Goal: Task Accomplishment & Management: Manage account settings

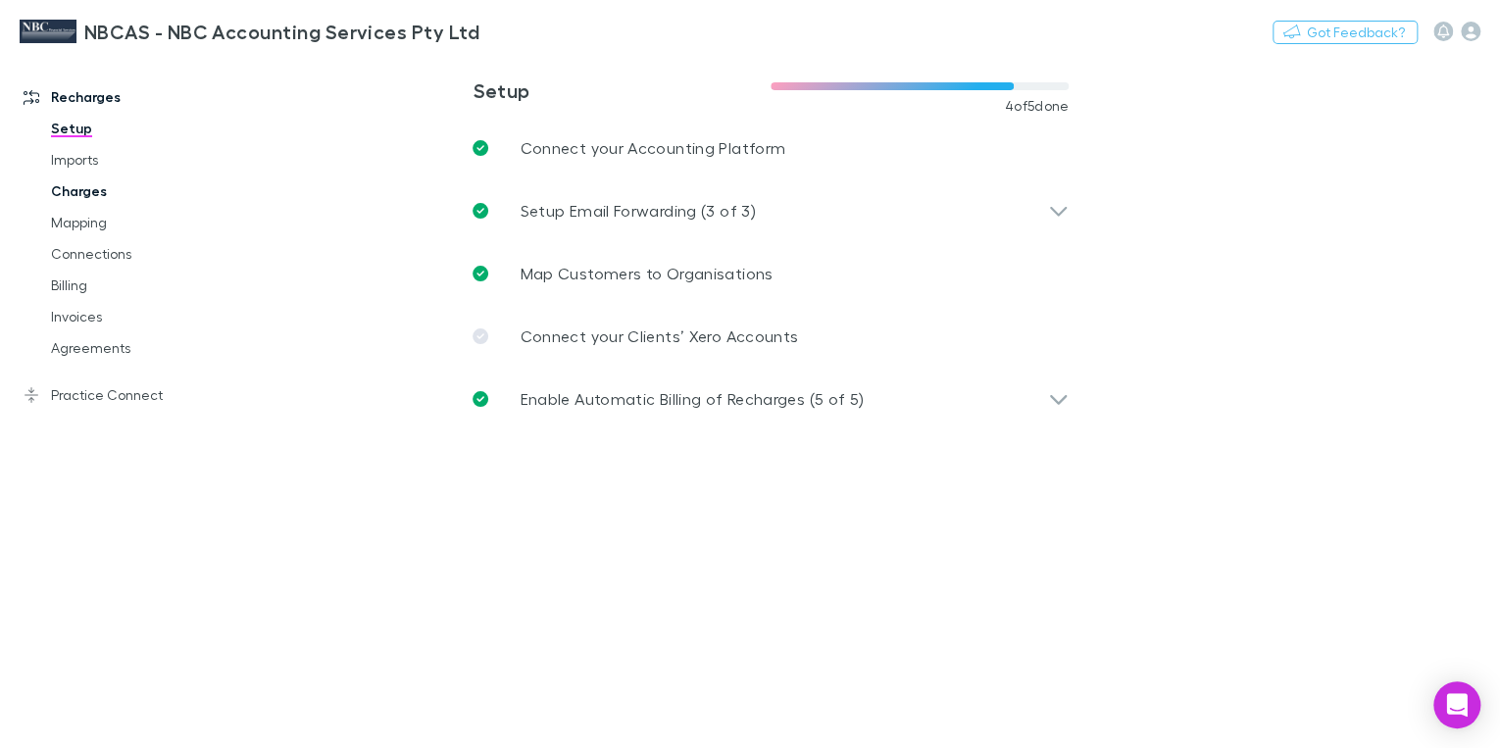
click at [76, 195] on link "Charges" at bounding box center [142, 191] width 223 height 31
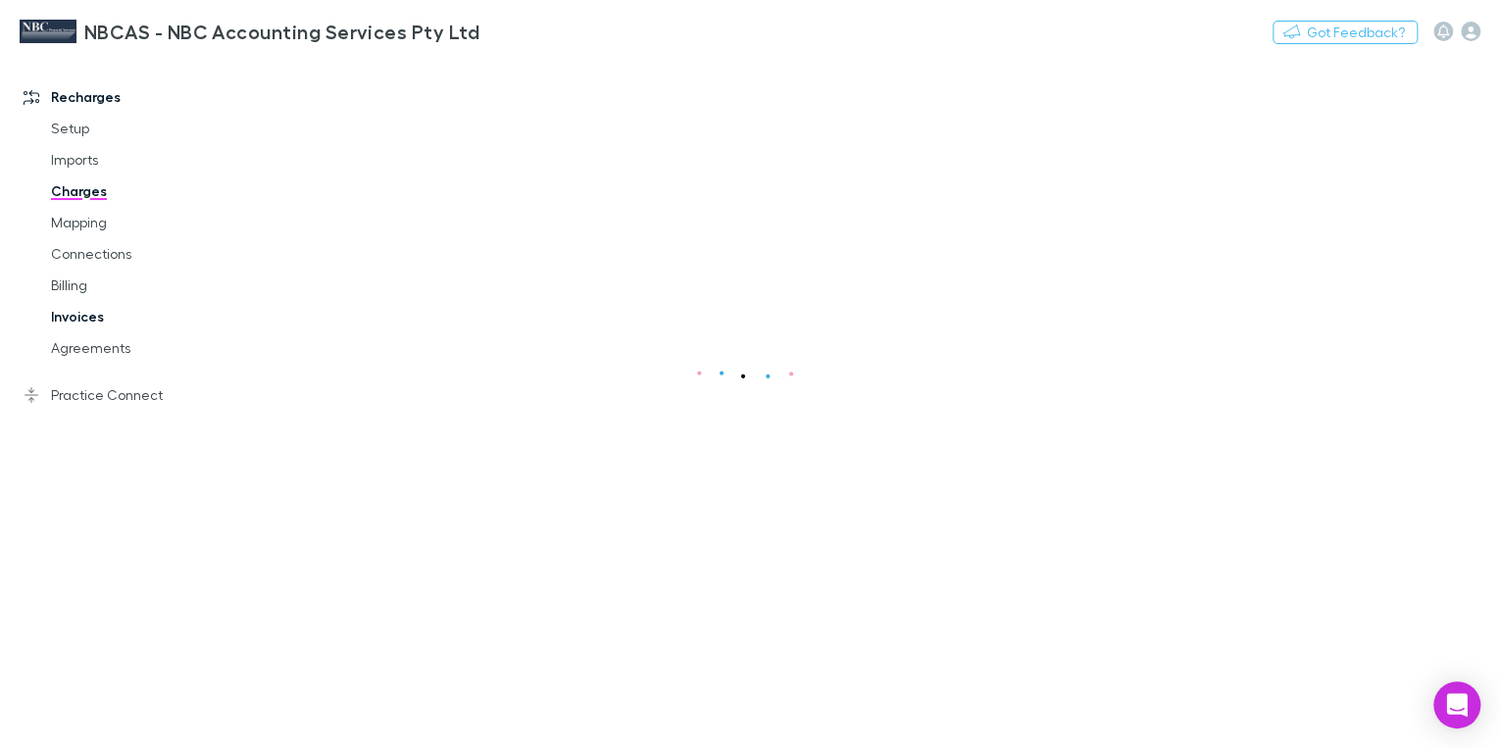
click at [94, 318] on link "Invoices" at bounding box center [142, 316] width 223 height 31
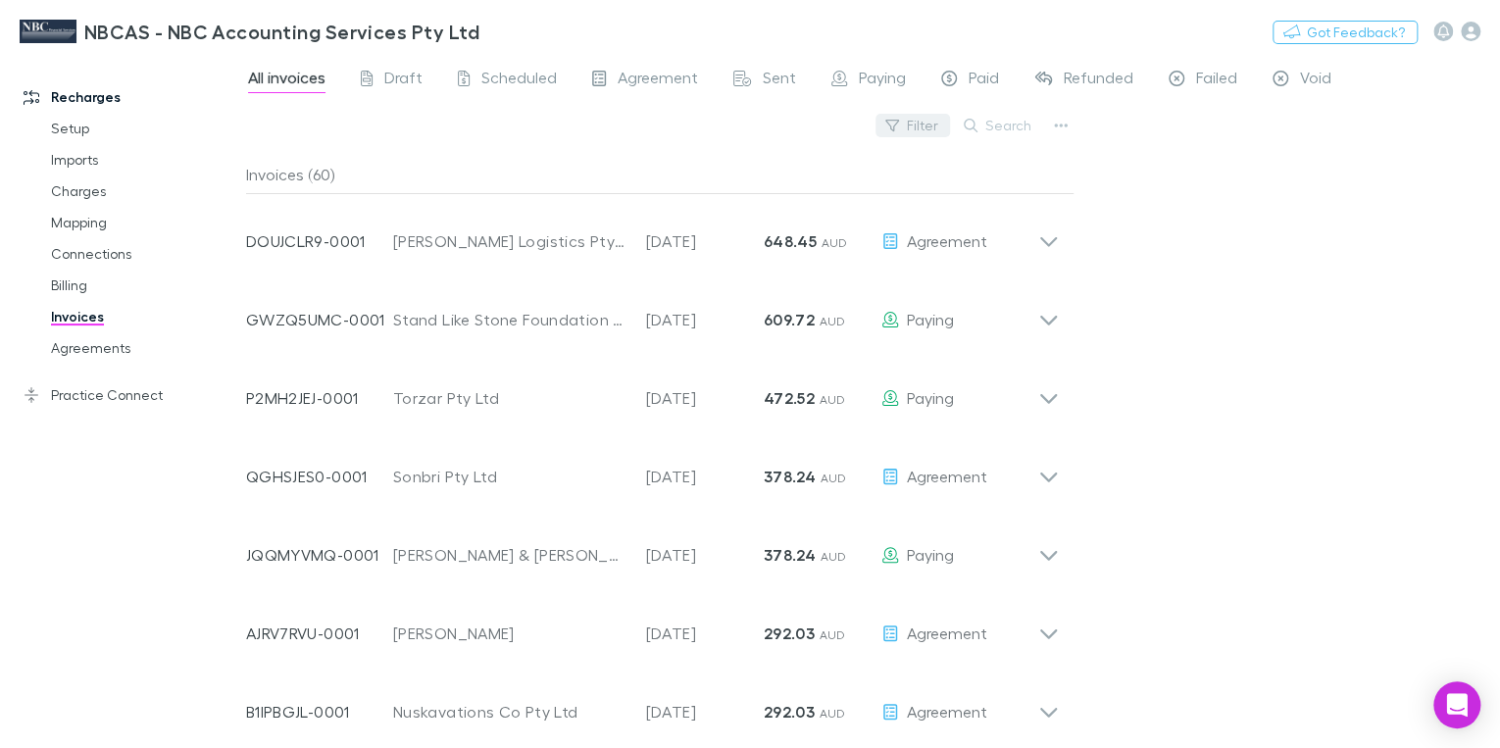
click at [928, 129] on button "Filter" at bounding box center [913, 126] width 75 height 24
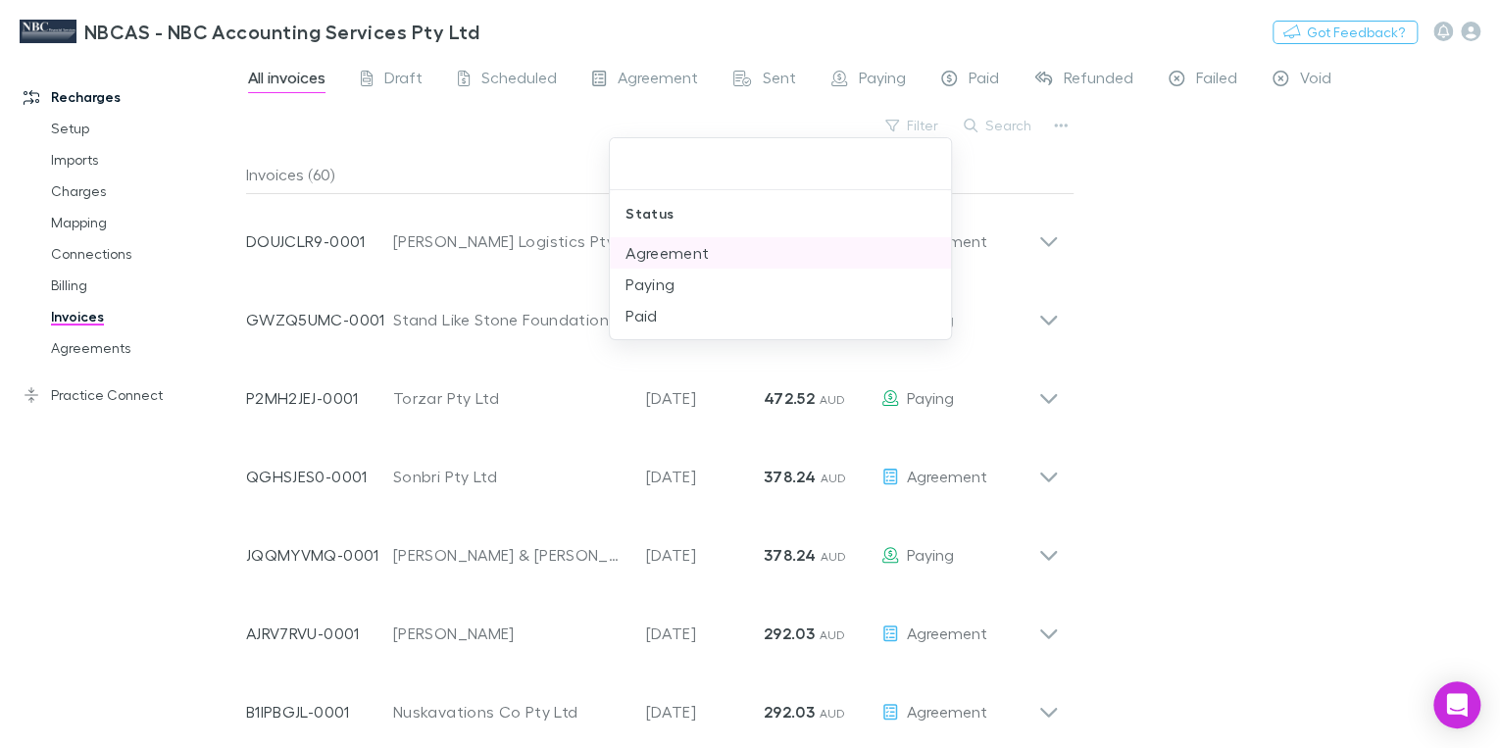
click at [686, 252] on li "Agreement" at bounding box center [780, 252] width 341 height 31
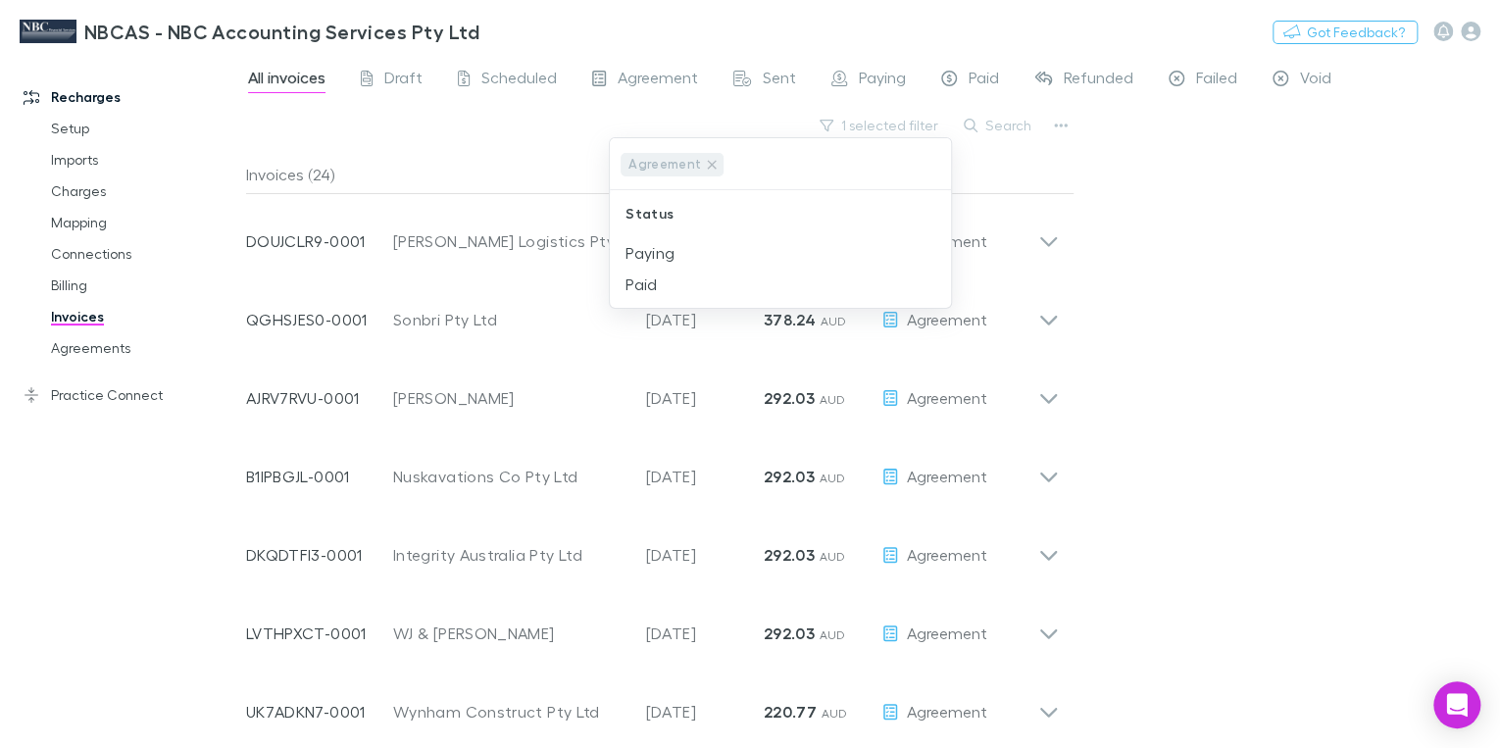
click at [1109, 189] on div at bounding box center [750, 374] width 1500 height 748
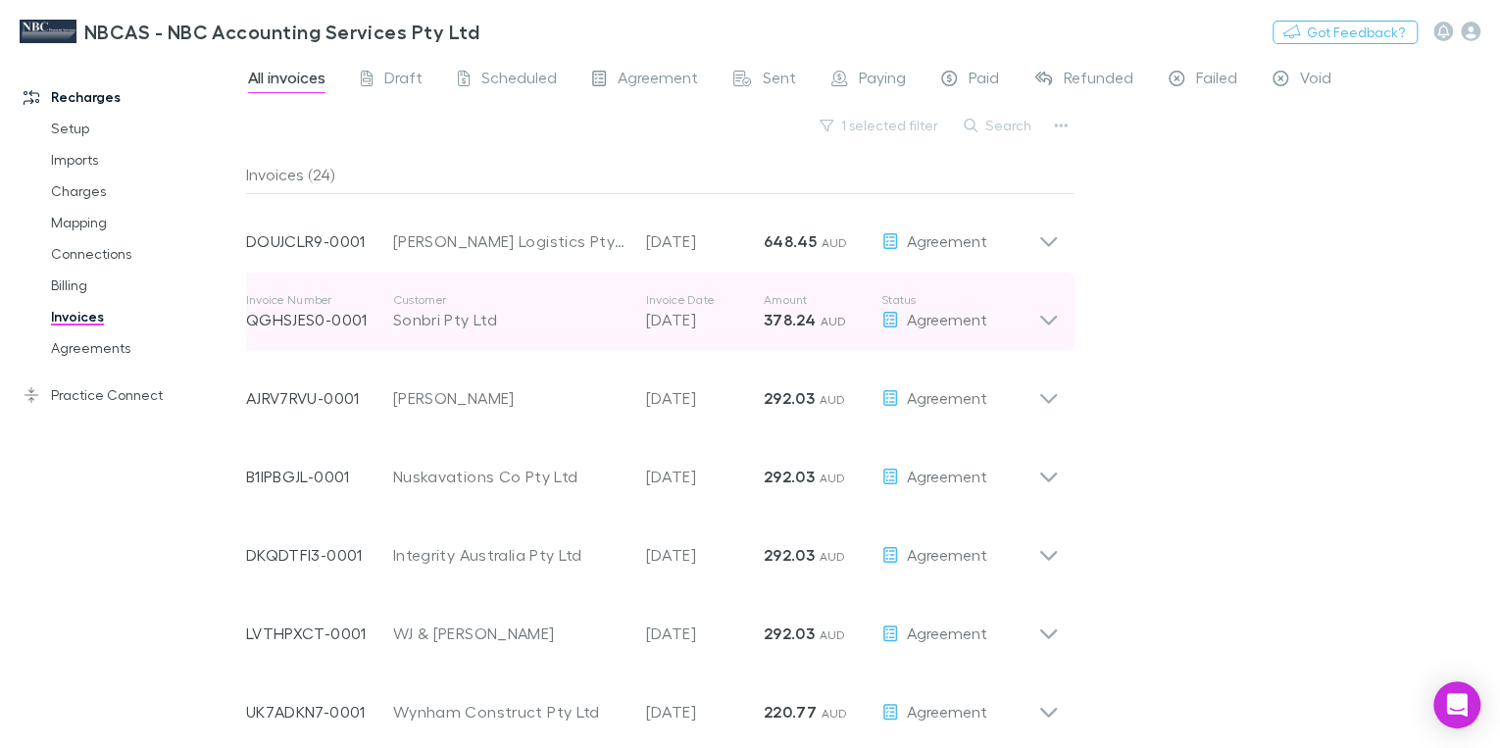
click at [1046, 318] on icon at bounding box center [1048, 311] width 21 height 39
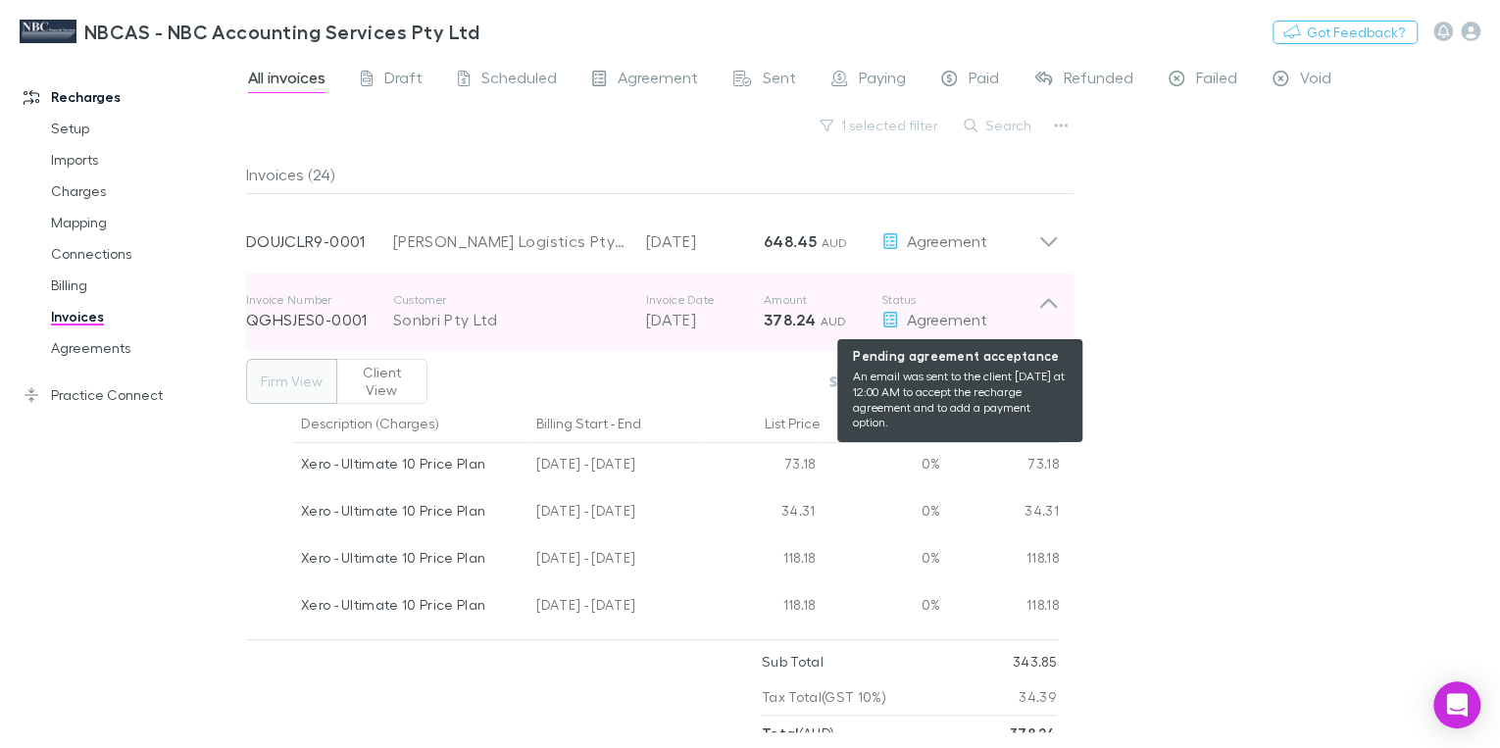
click at [922, 322] on span "Agreement" at bounding box center [947, 319] width 80 height 19
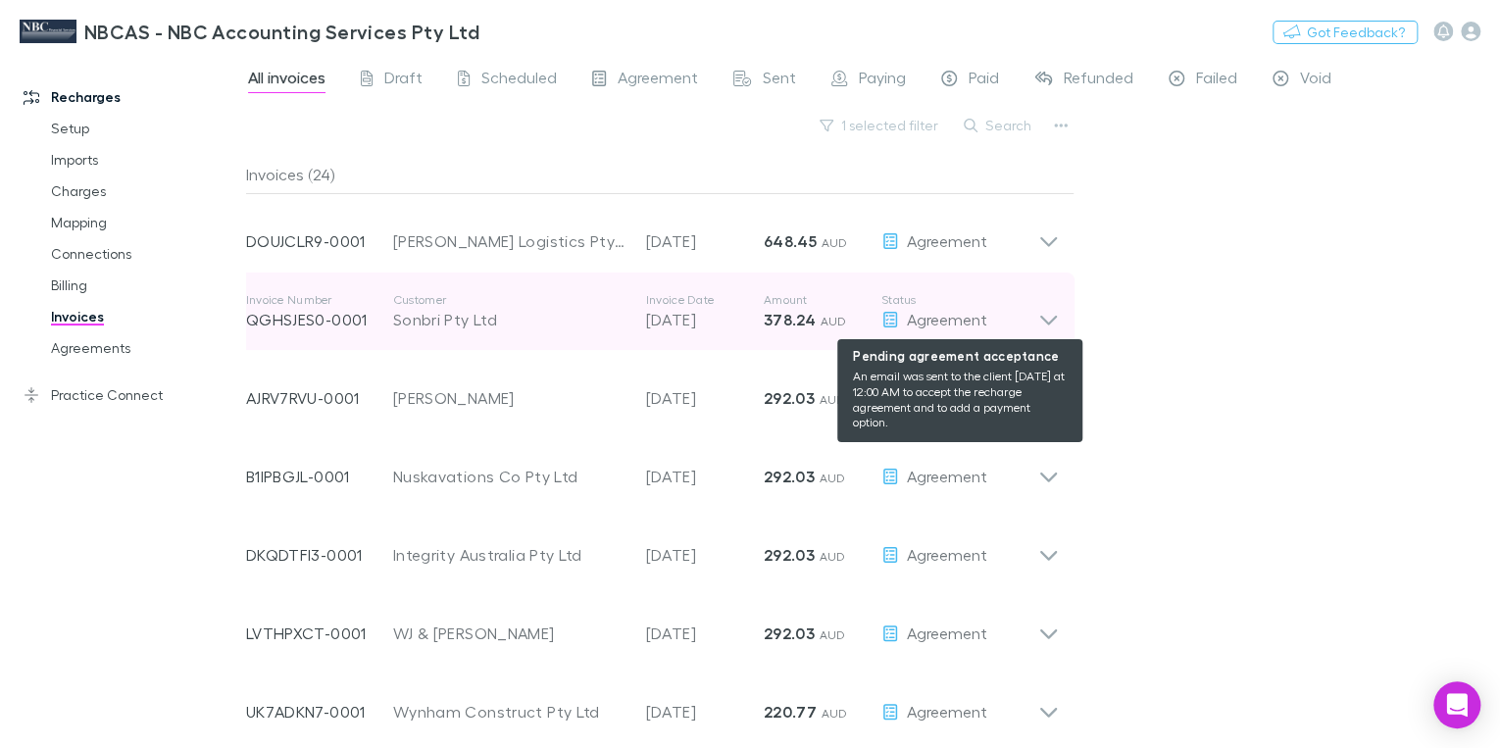
click at [922, 322] on span "Agreement" at bounding box center [947, 319] width 80 height 19
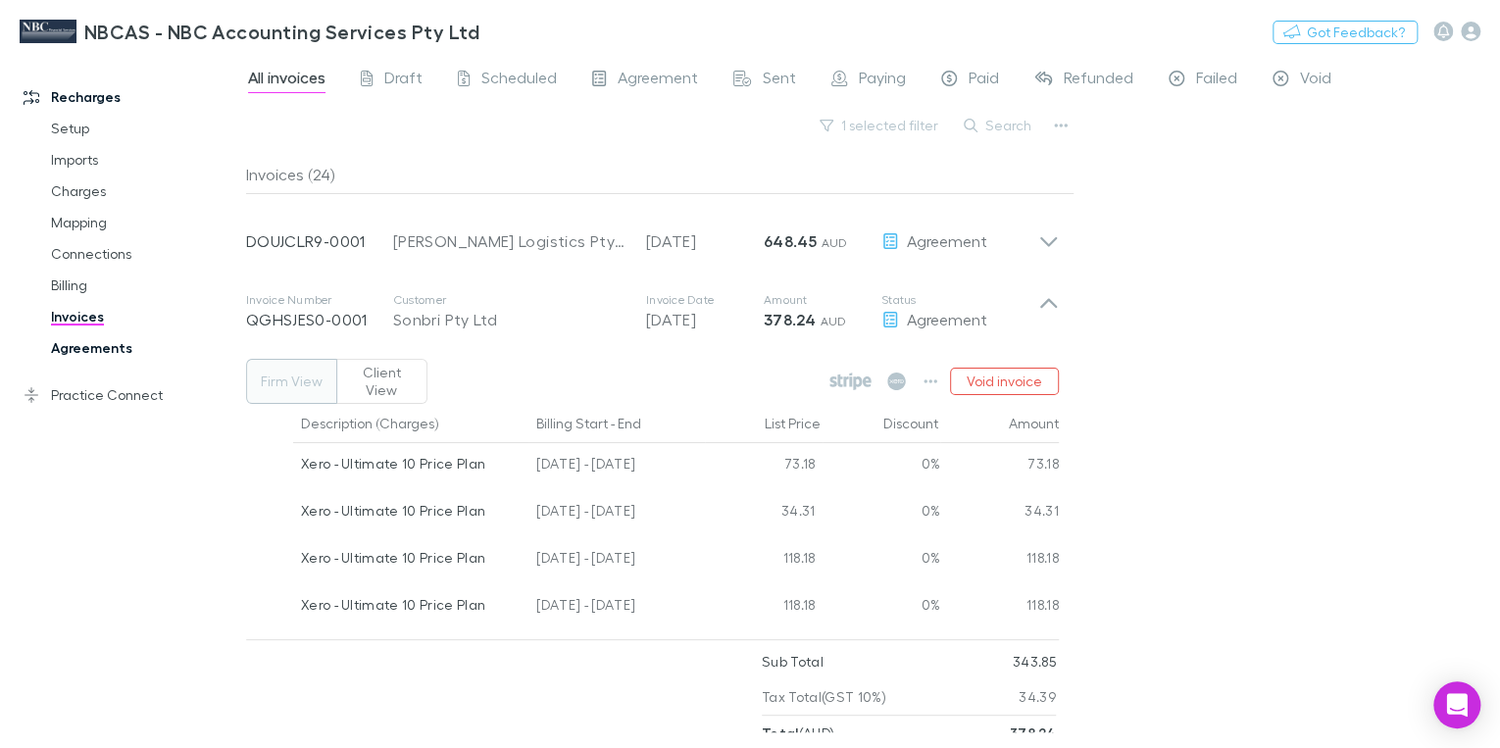
click at [86, 353] on link "Agreements" at bounding box center [142, 347] width 223 height 31
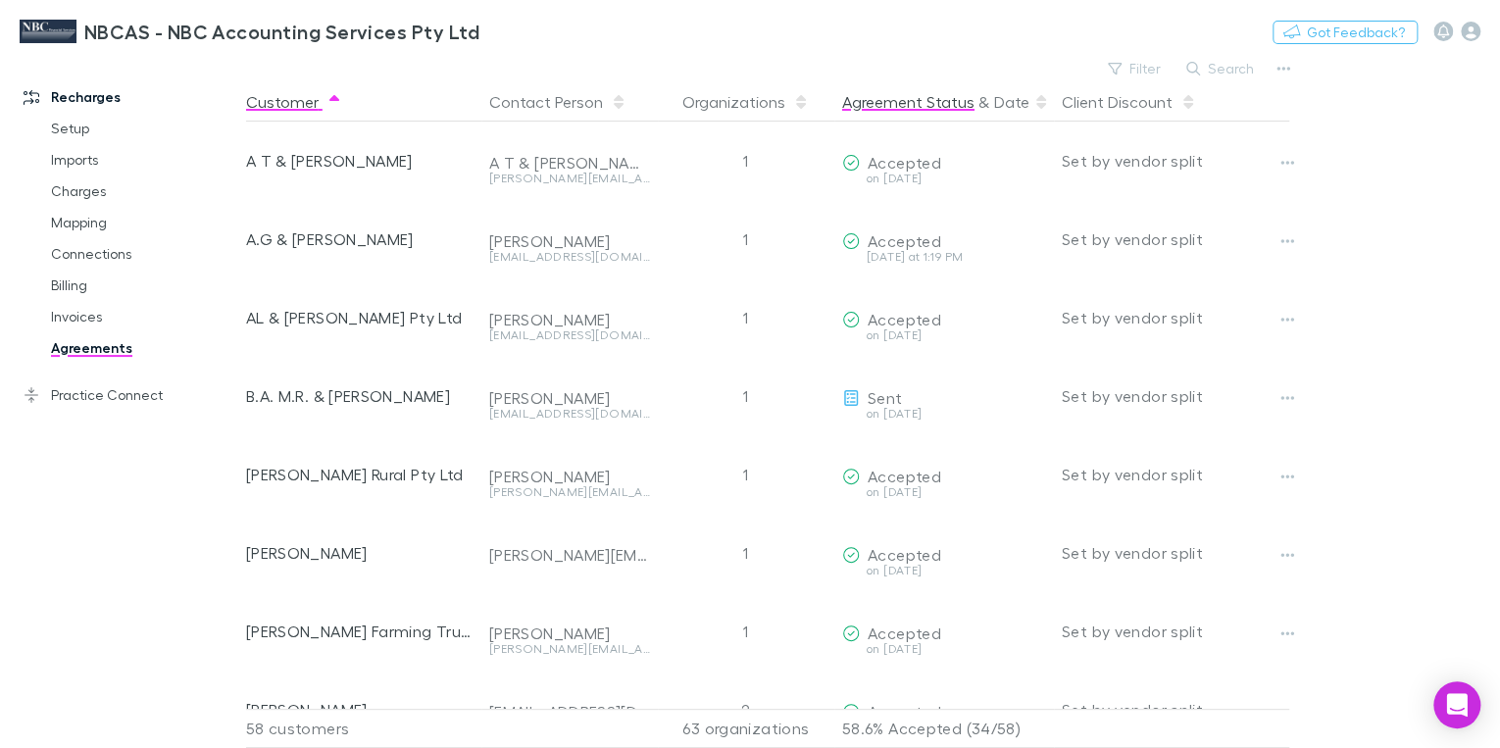
click at [922, 100] on button "Agreement Status" at bounding box center [908, 101] width 132 height 39
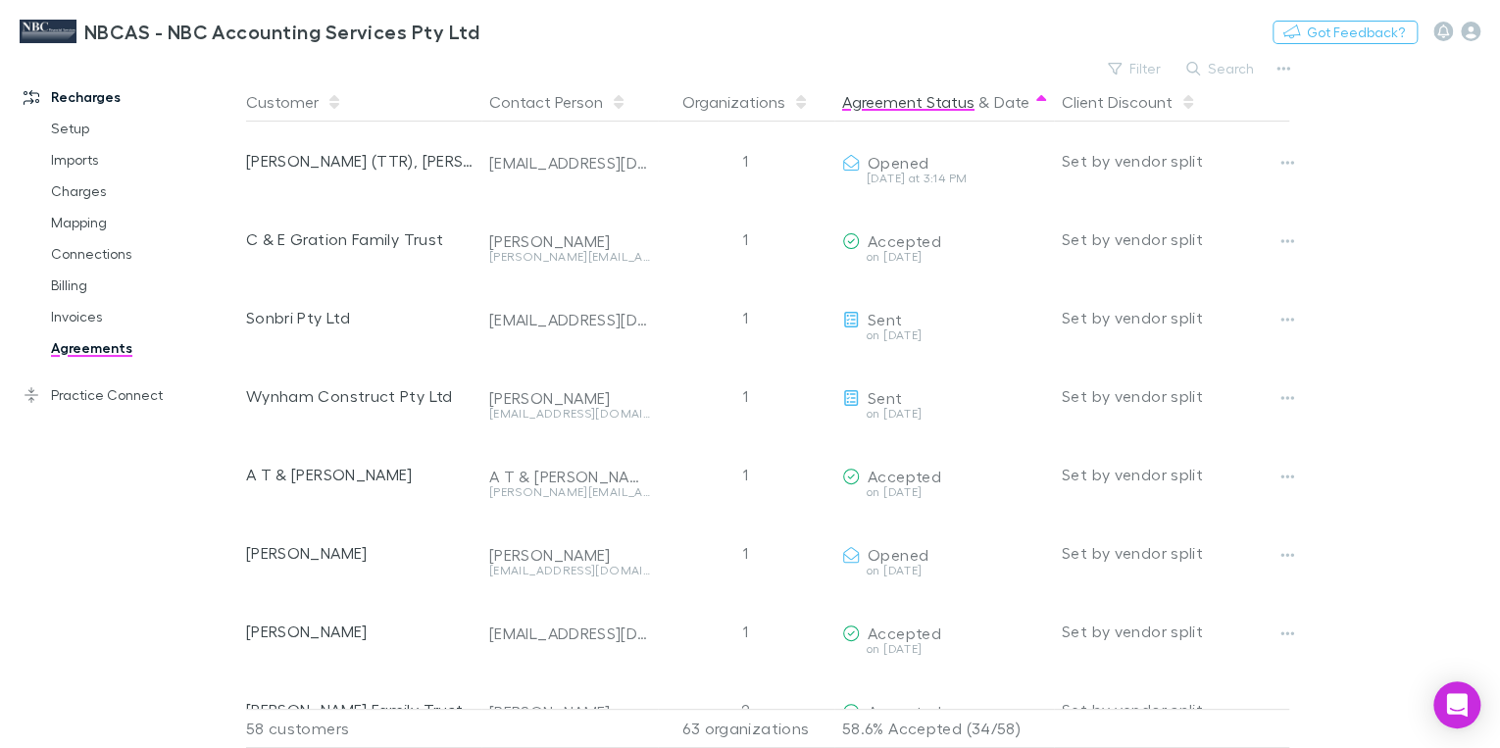
click at [895, 105] on button "Agreement Status" at bounding box center [908, 101] width 132 height 39
click at [1108, 71] on button "Filter" at bounding box center [1135, 69] width 75 height 24
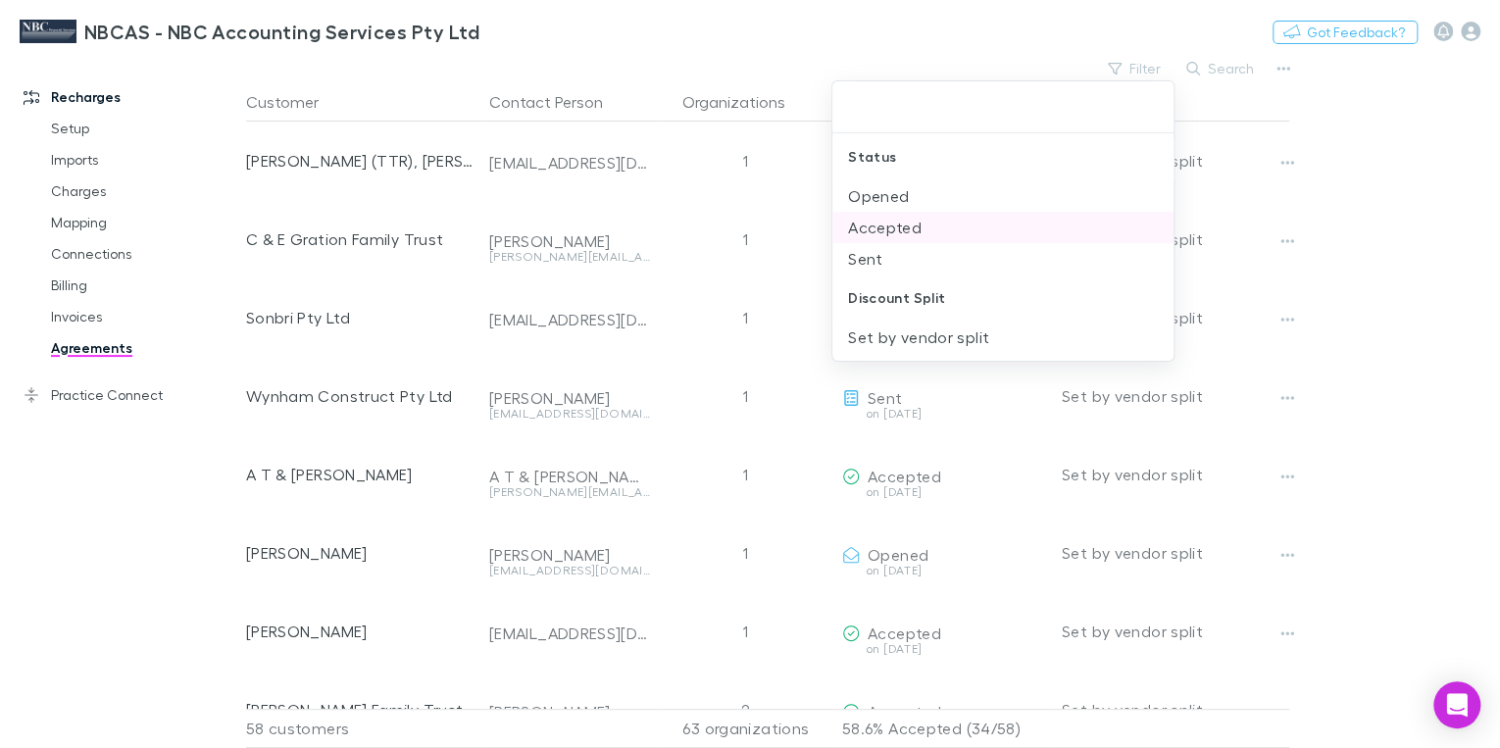
click at [890, 226] on li "Accepted" at bounding box center [1002, 227] width 341 height 31
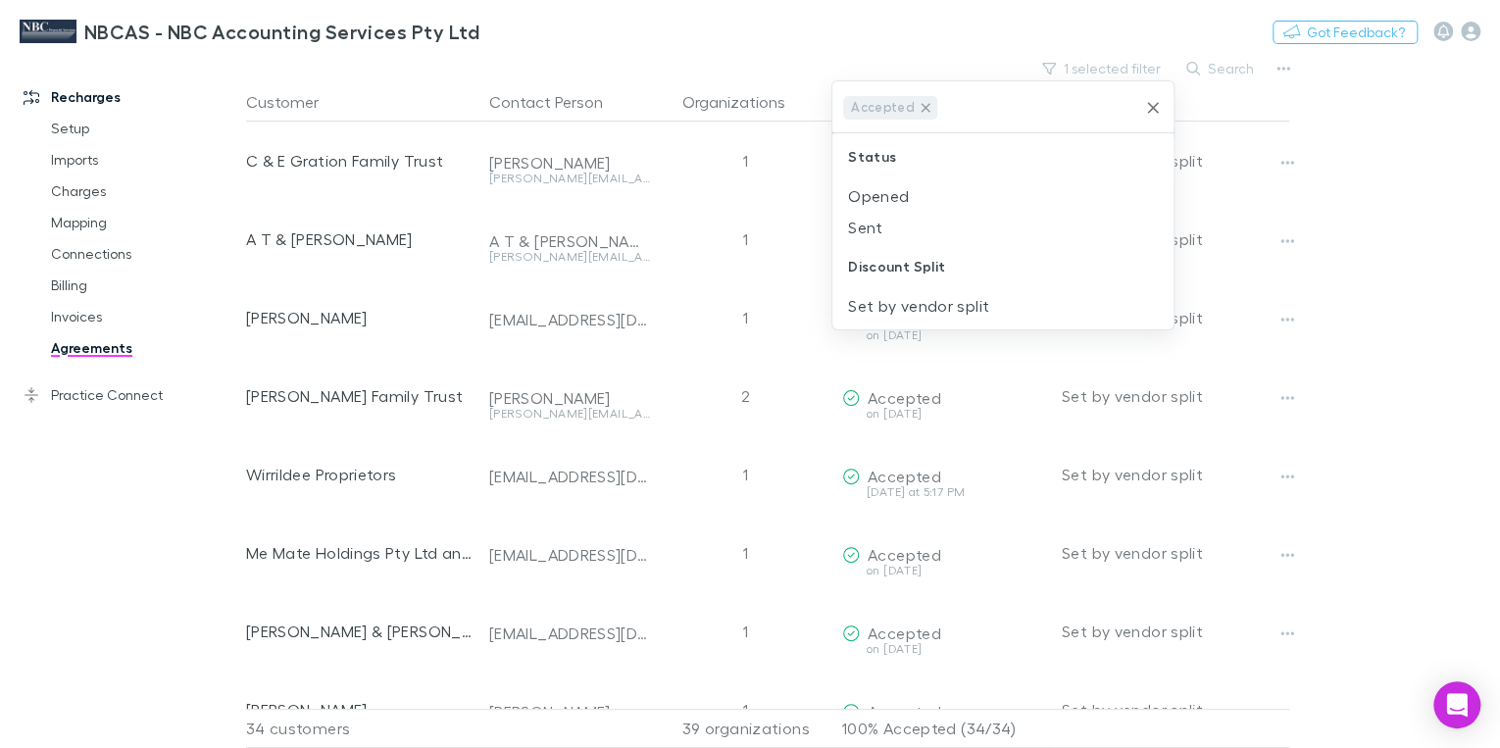
click at [922, 112] on icon at bounding box center [926, 108] width 16 height 16
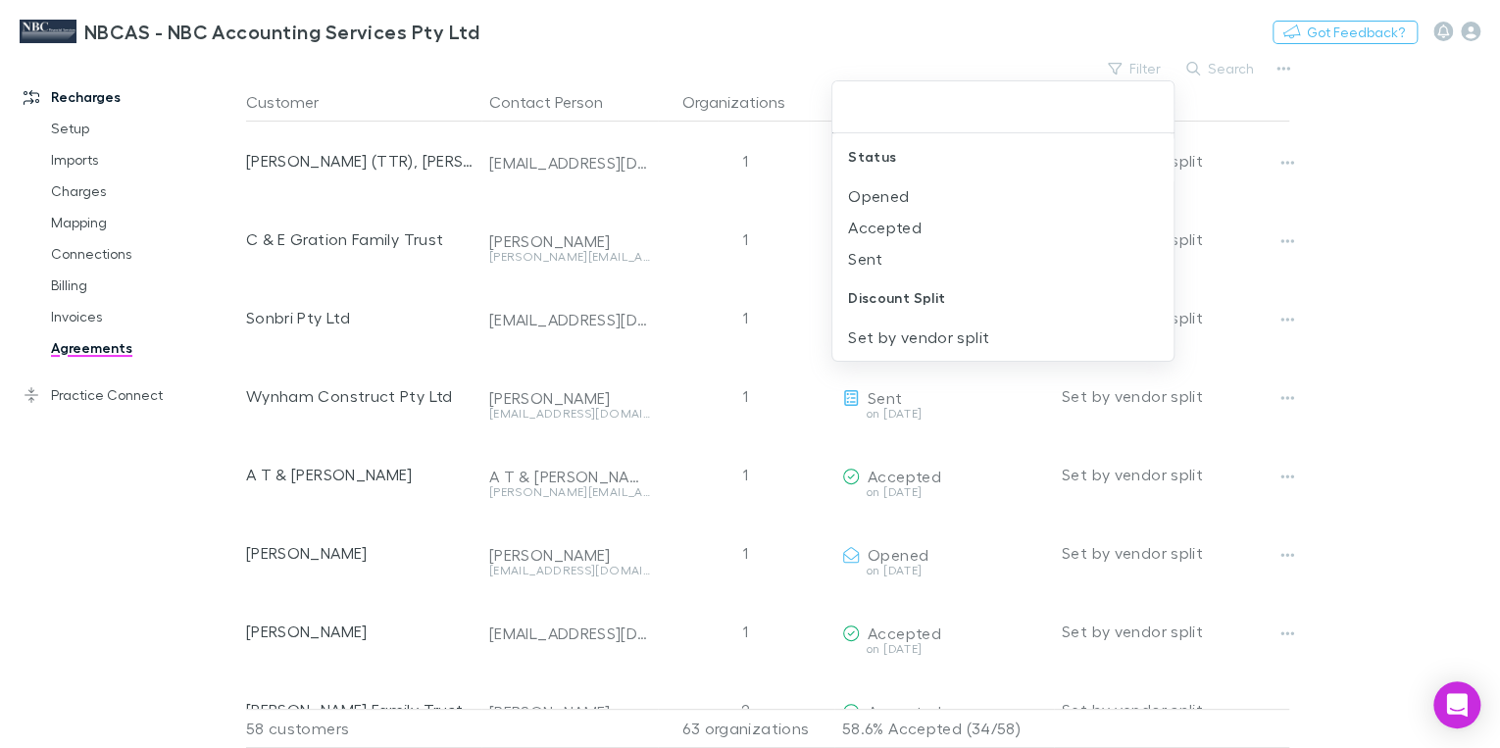
click at [1137, 71] on div at bounding box center [750, 374] width 1500 height 748
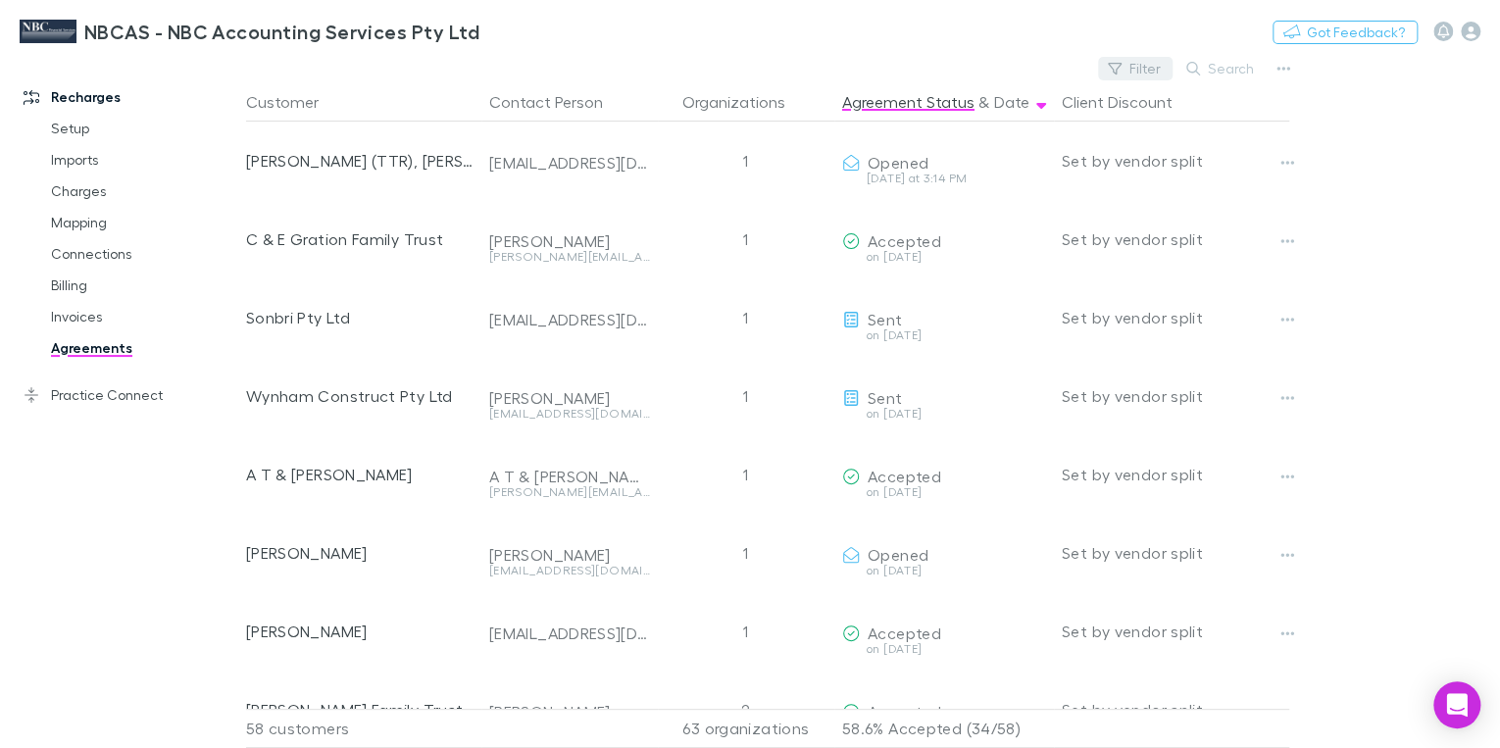
click at [1137, 71] on button "Filter" at bounding box center [1135, 69] width 75 height 24
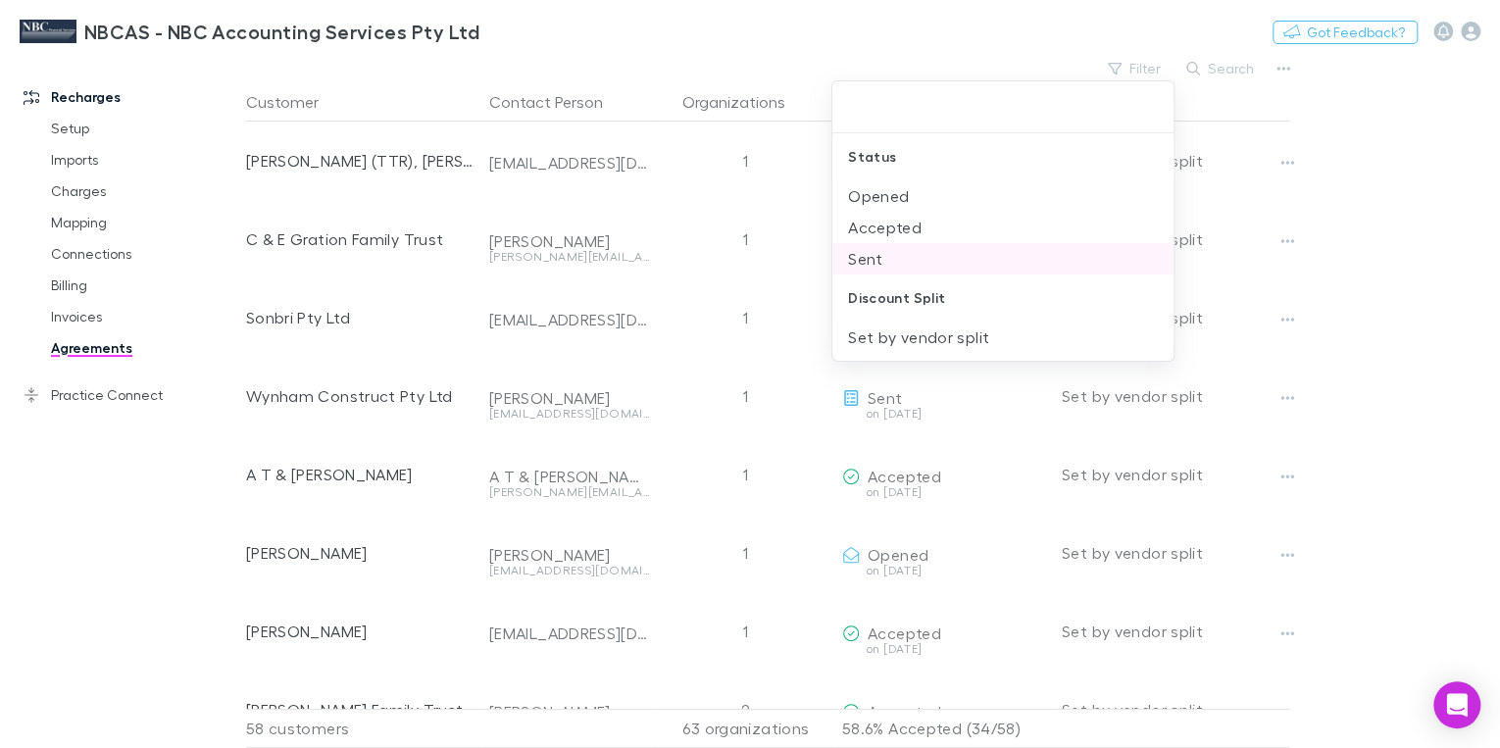
click at [856, 267] on li "Sent" at bounding box center [1002, 258] width 341 height 31
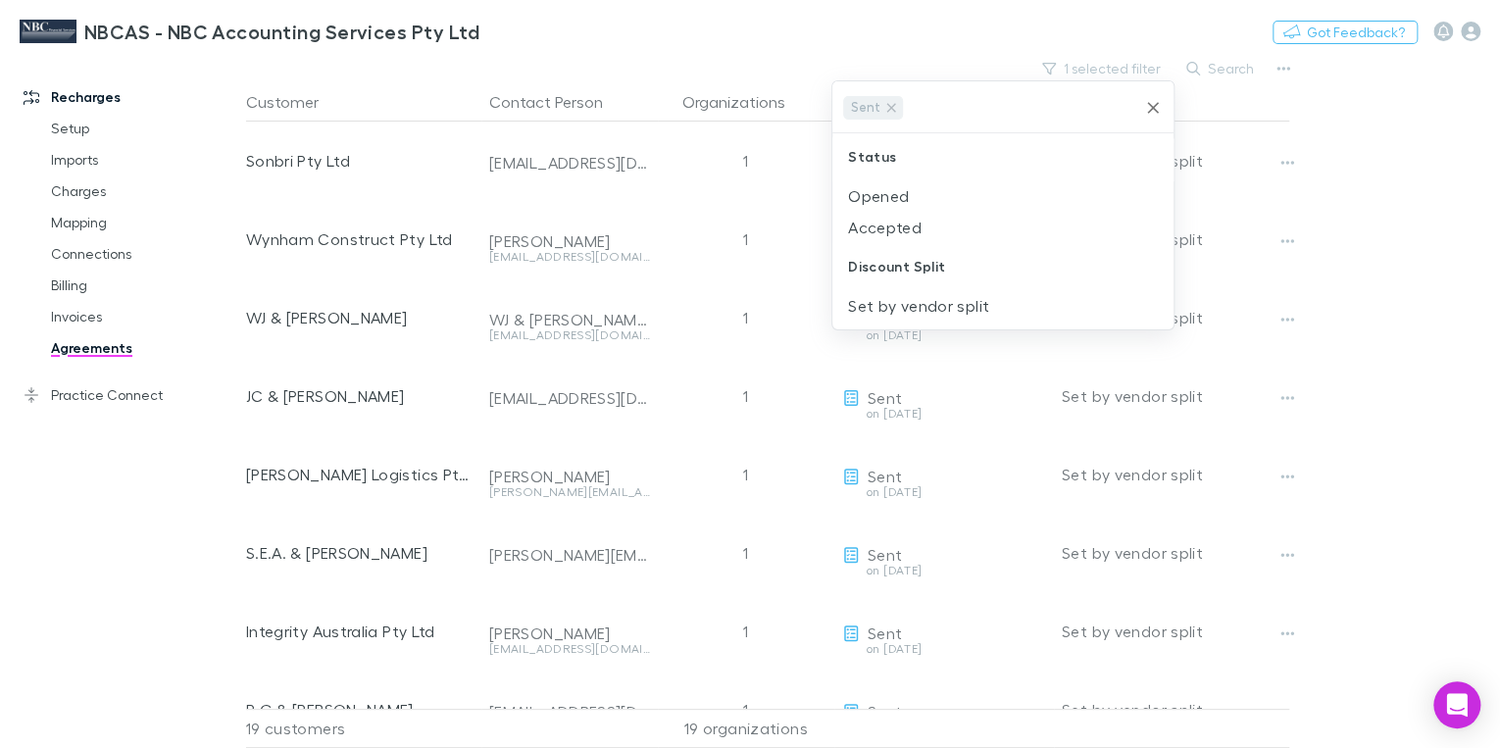
click at [1453, 141] on div at bounding box center [750, 374] width 1500 height 748
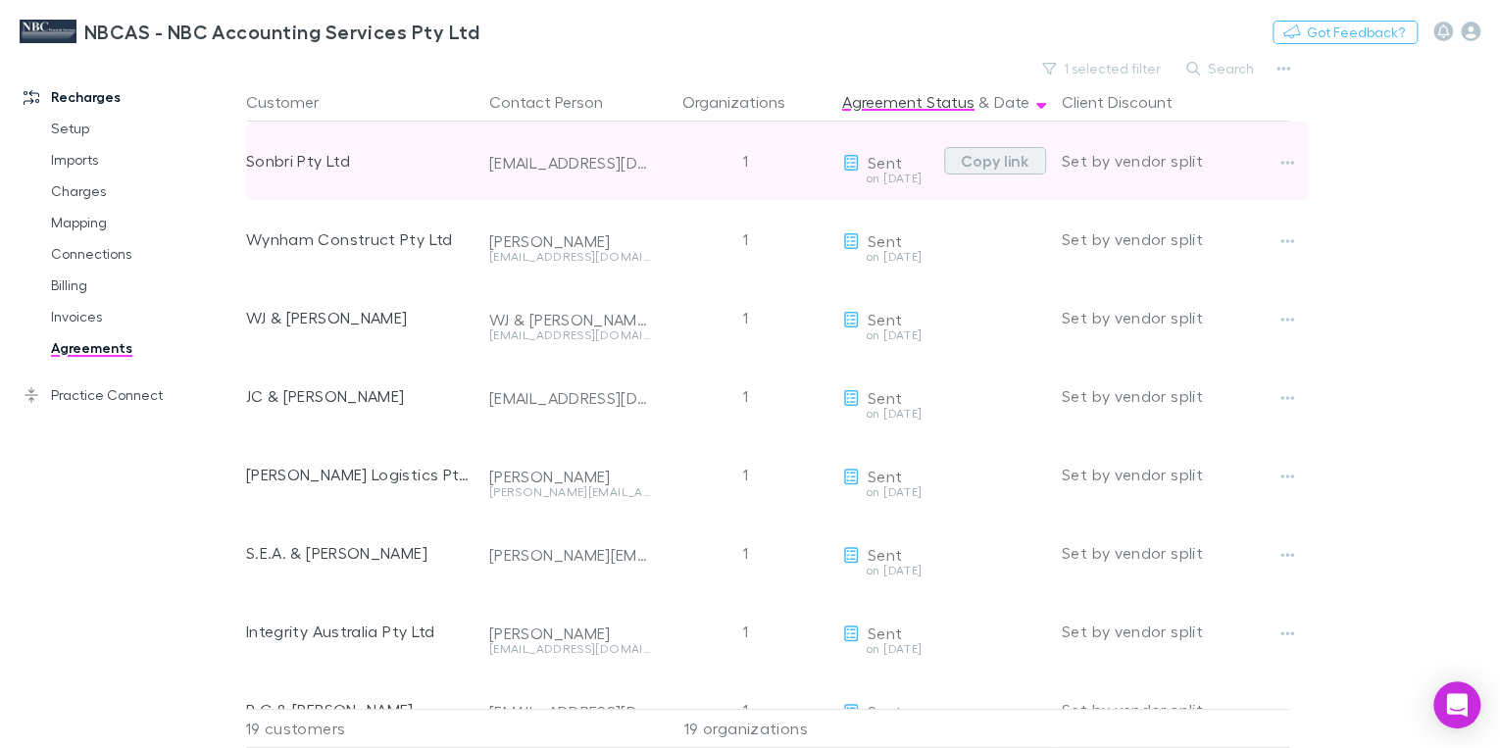
click at [984, 163] on button "Copy link" at bounding box center [995, 160] width 102 height 27
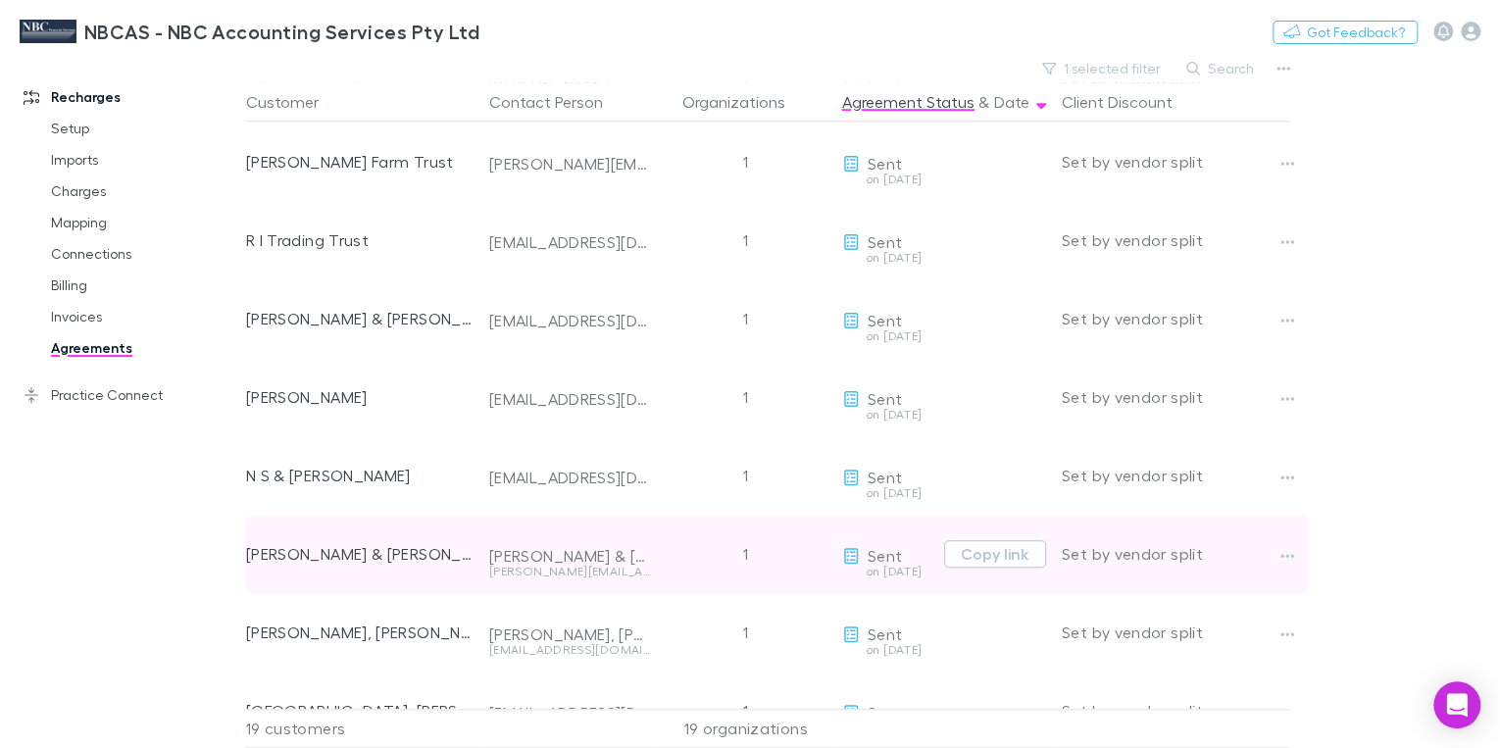
scroll to position [784, 0]
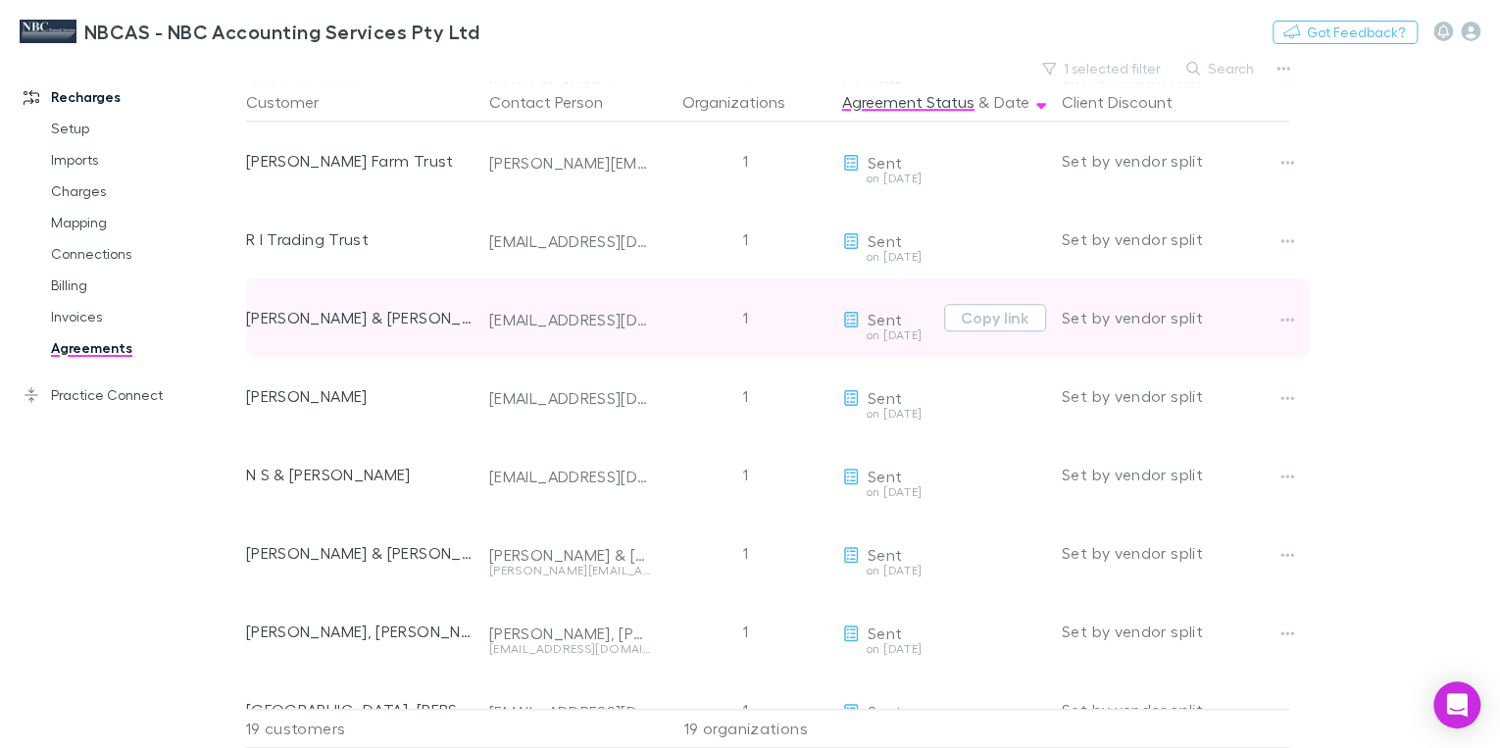
click at [380, 322] on div "[PERSON_NAME] & [PERSON_NAME]" at bounding box center [359, 317] width 227 height 78
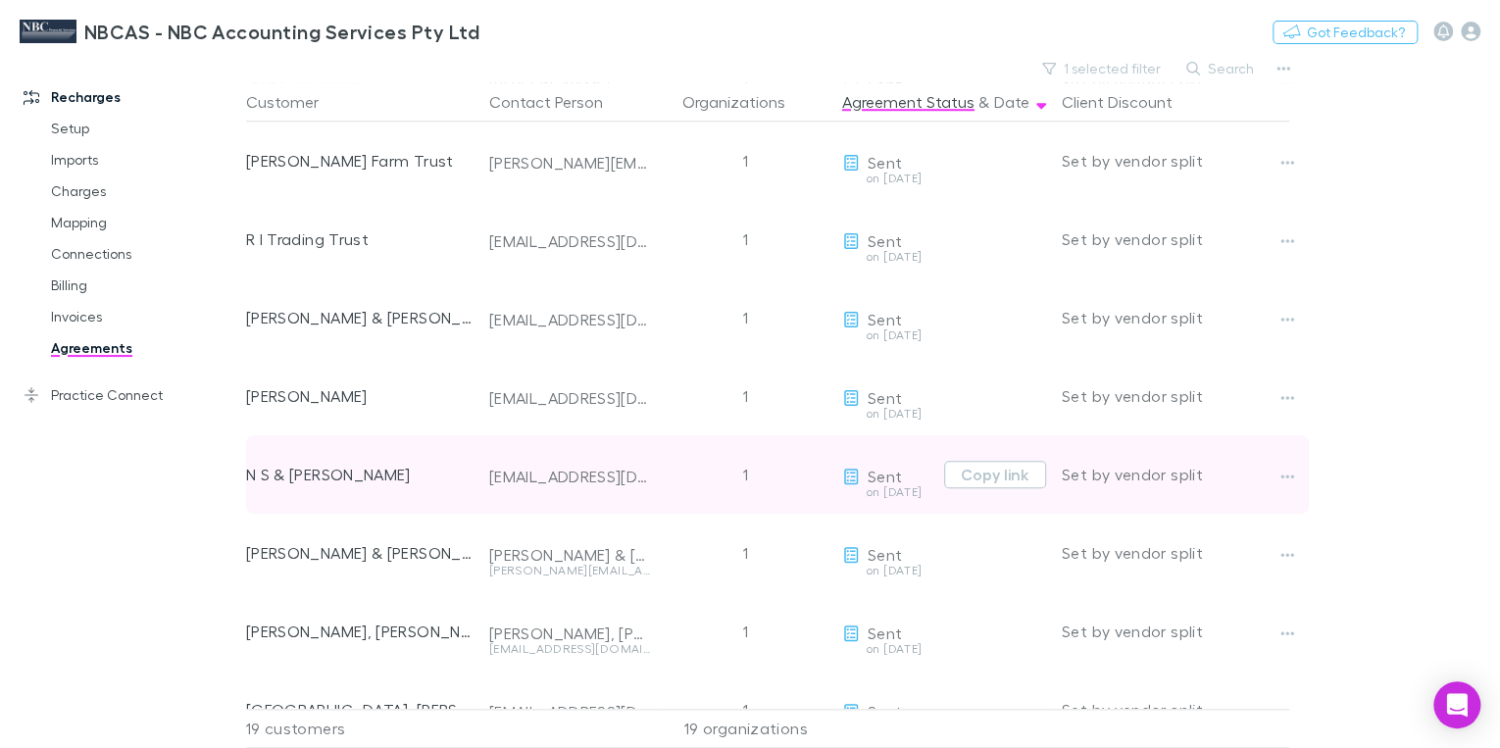
click at [361, 477] on div "N S & [PERSON_NAME]" at bounding box center [359, 474] width 227 height 78
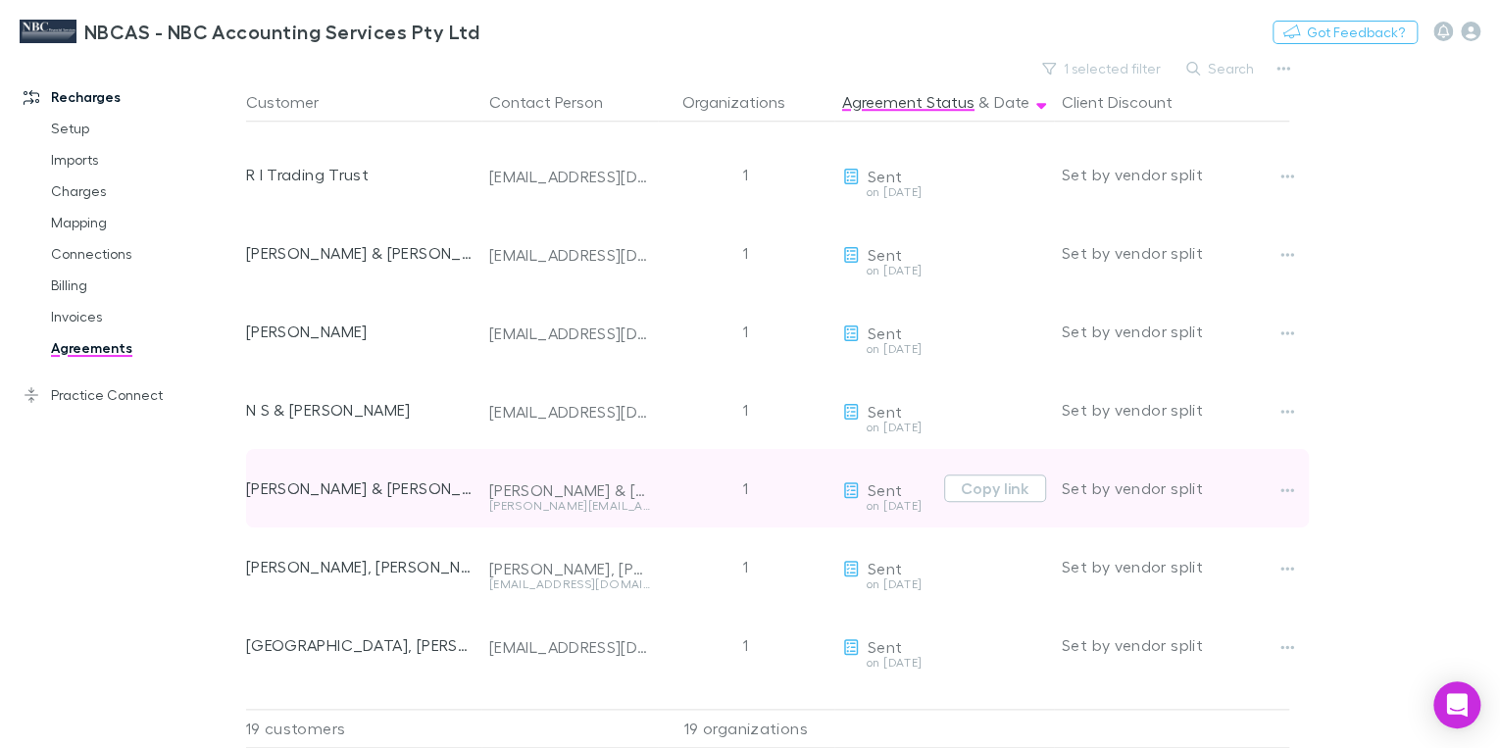
scroll to position [915, 0]
